Goal: Obtain resource: Download file/media

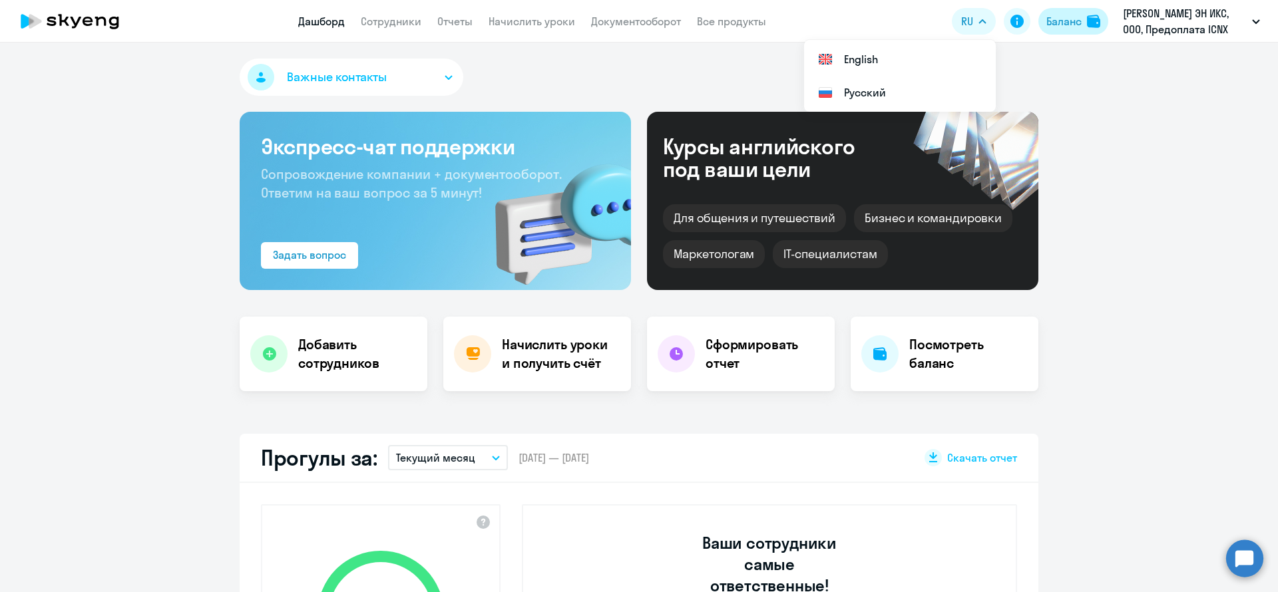
click at [1060, 18] on div "Баланс" at bounding box center [1063, 21] width 35 height 16
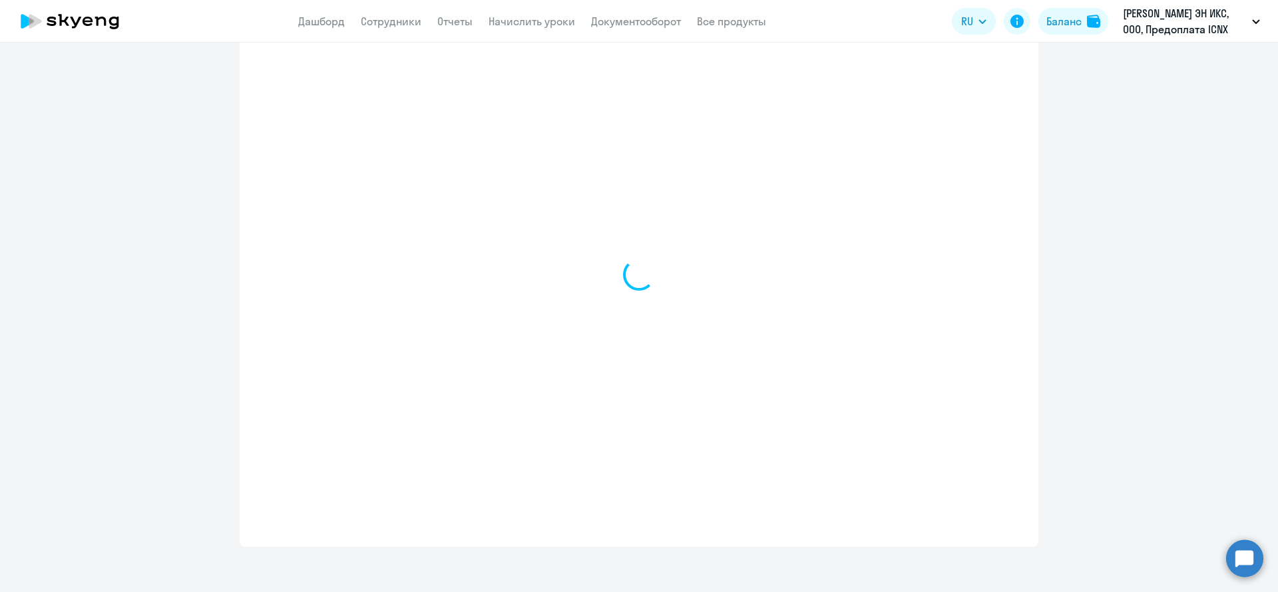
select select "english_adult_not_native_speaker"
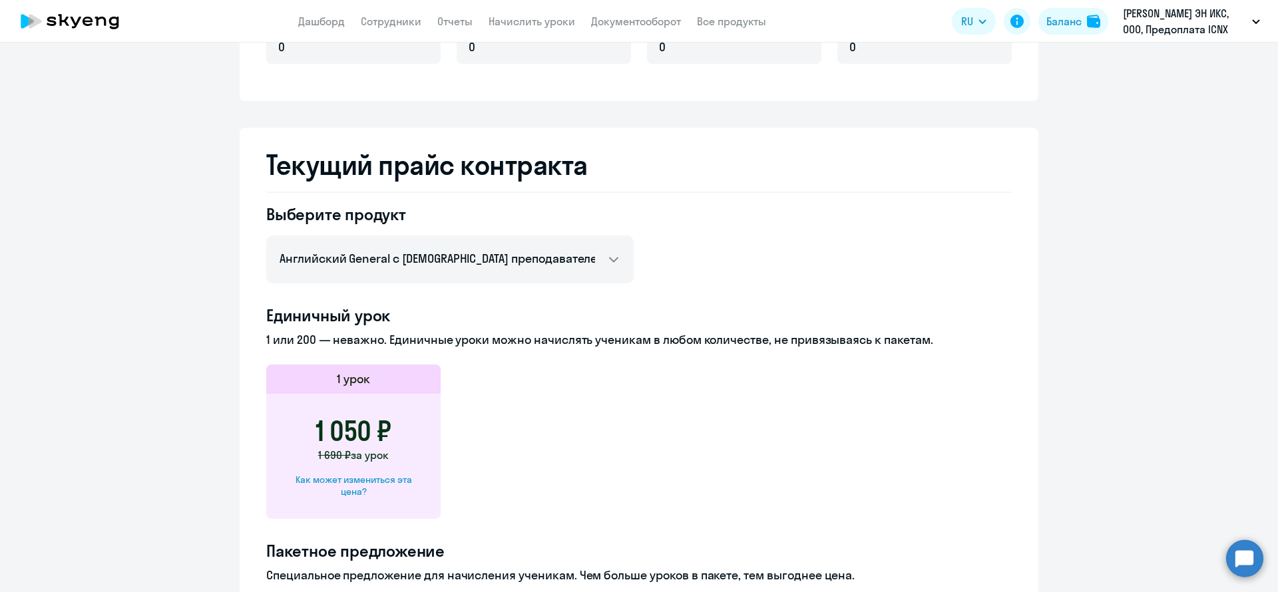
scroll to position [499, 0]
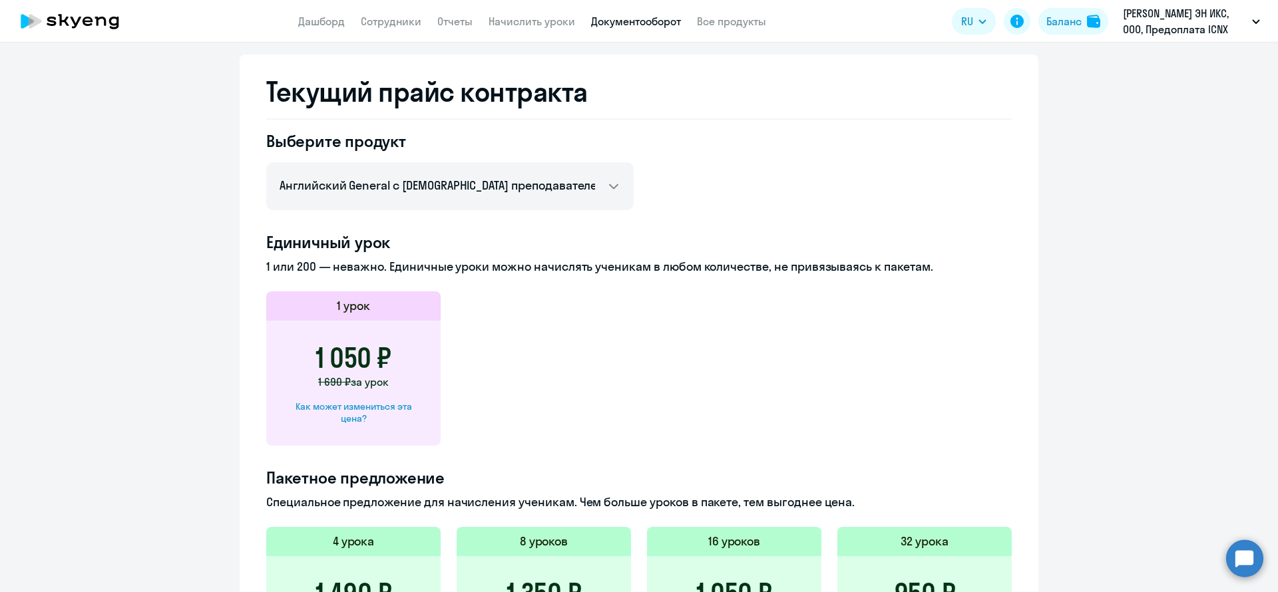
click at [620, 19] on link "Документооборот" at bounding box center [636, 21] width 90 height 13
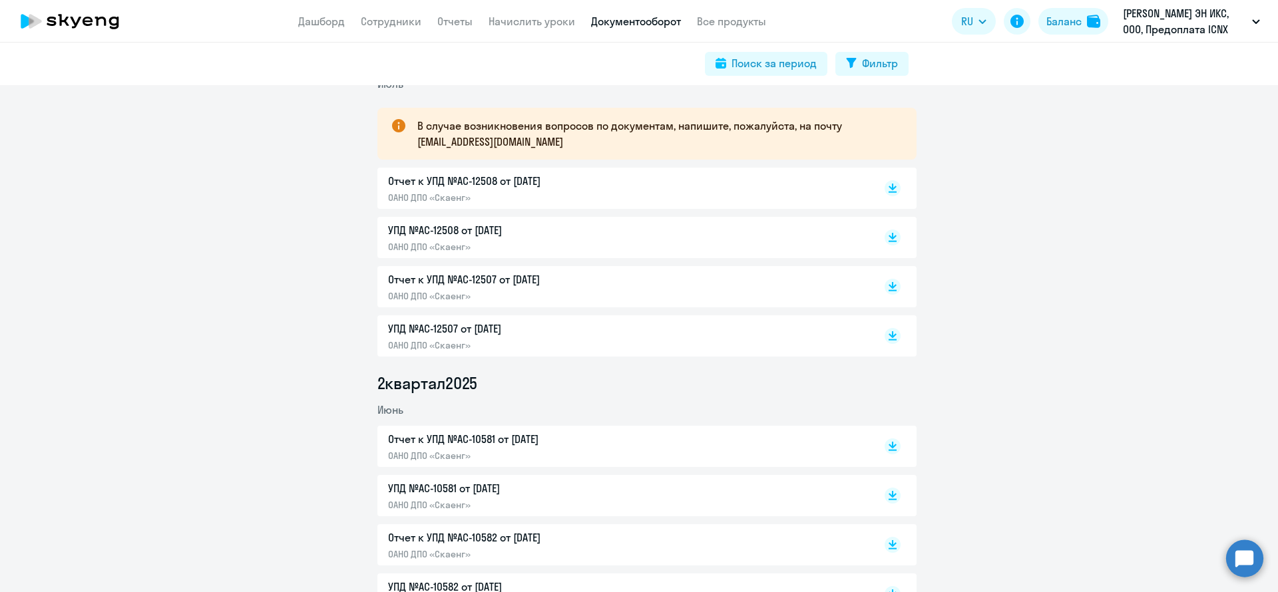
scroll to position [100, 0]
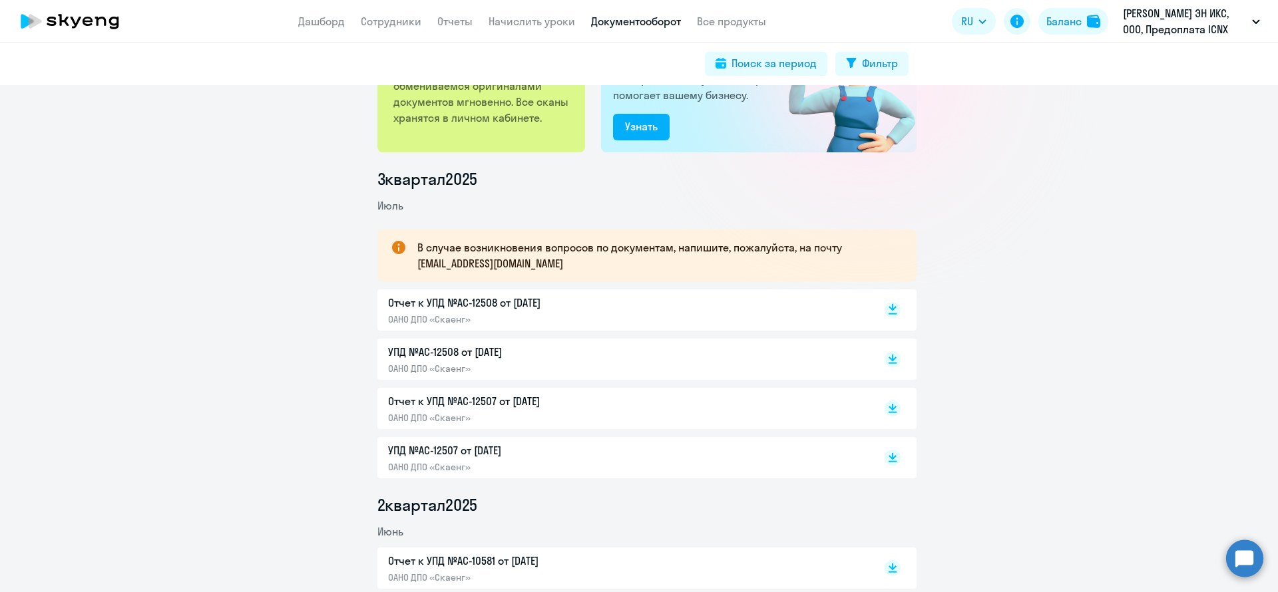
click at [885, 306] on rect at bounding box center [893, 310] width 16 height 16
click at [1066, 26] on div "Баланс" at bounding box center [1063, 21] width 35 height 16
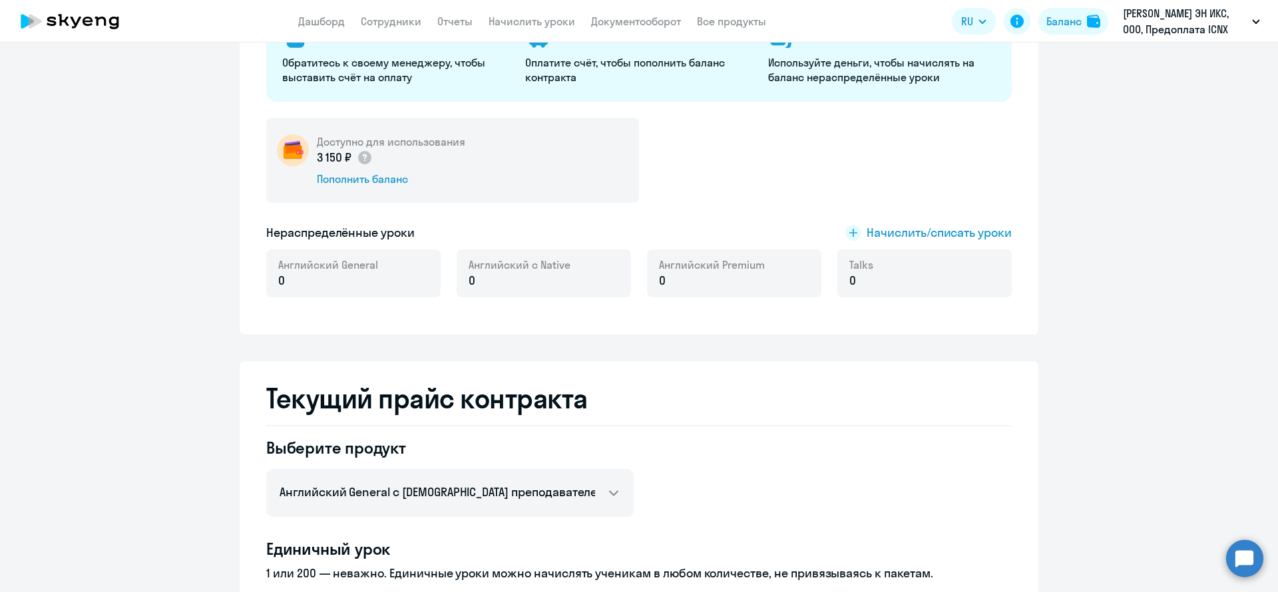
scroll to position [300, 0]
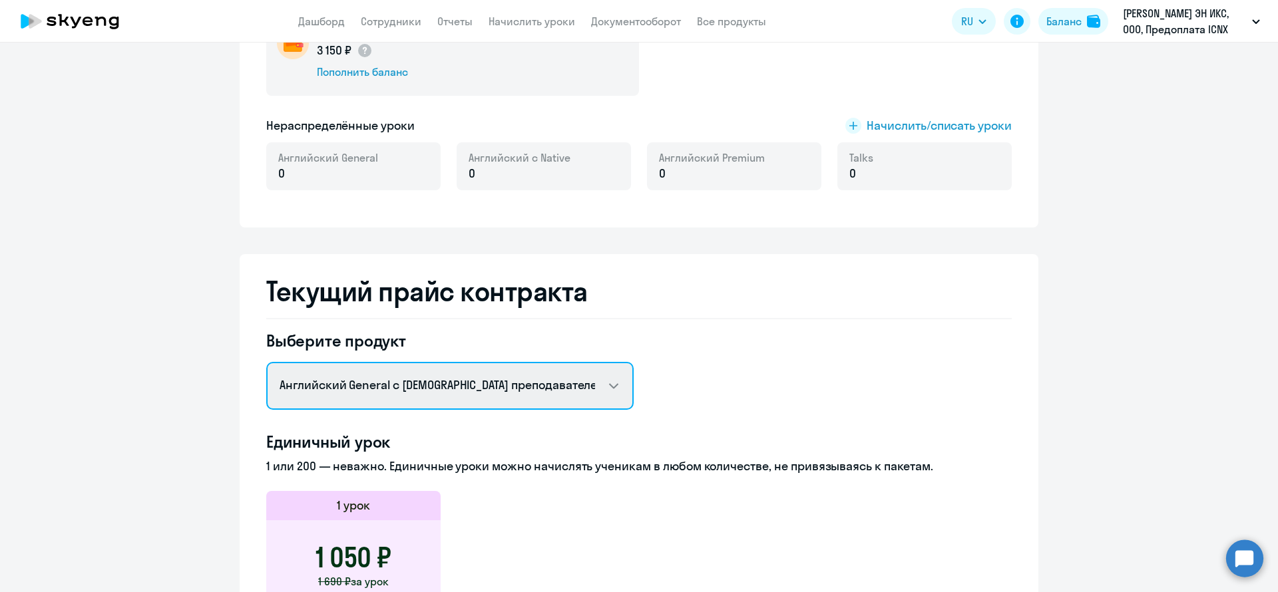
click at [373, 383] on select "Английский General с [DEMOGRAPHIC_DATA] преподавателем Премиум [DEMOGRAPHIC_DAT…" at bounding box center [449, 386] width 367 height 48
select select "english_adult_not_native_speaker_premium"
click at [266, 362] on select "Английский General с [DEMOGRAPHIC_DATA] преподавателем Премиум [DEMOGRAPHIC_DAT…" at bounding box center [449, 386] width 367 height 48
